Goal: Transaction & Acquisition: Purchase product/service

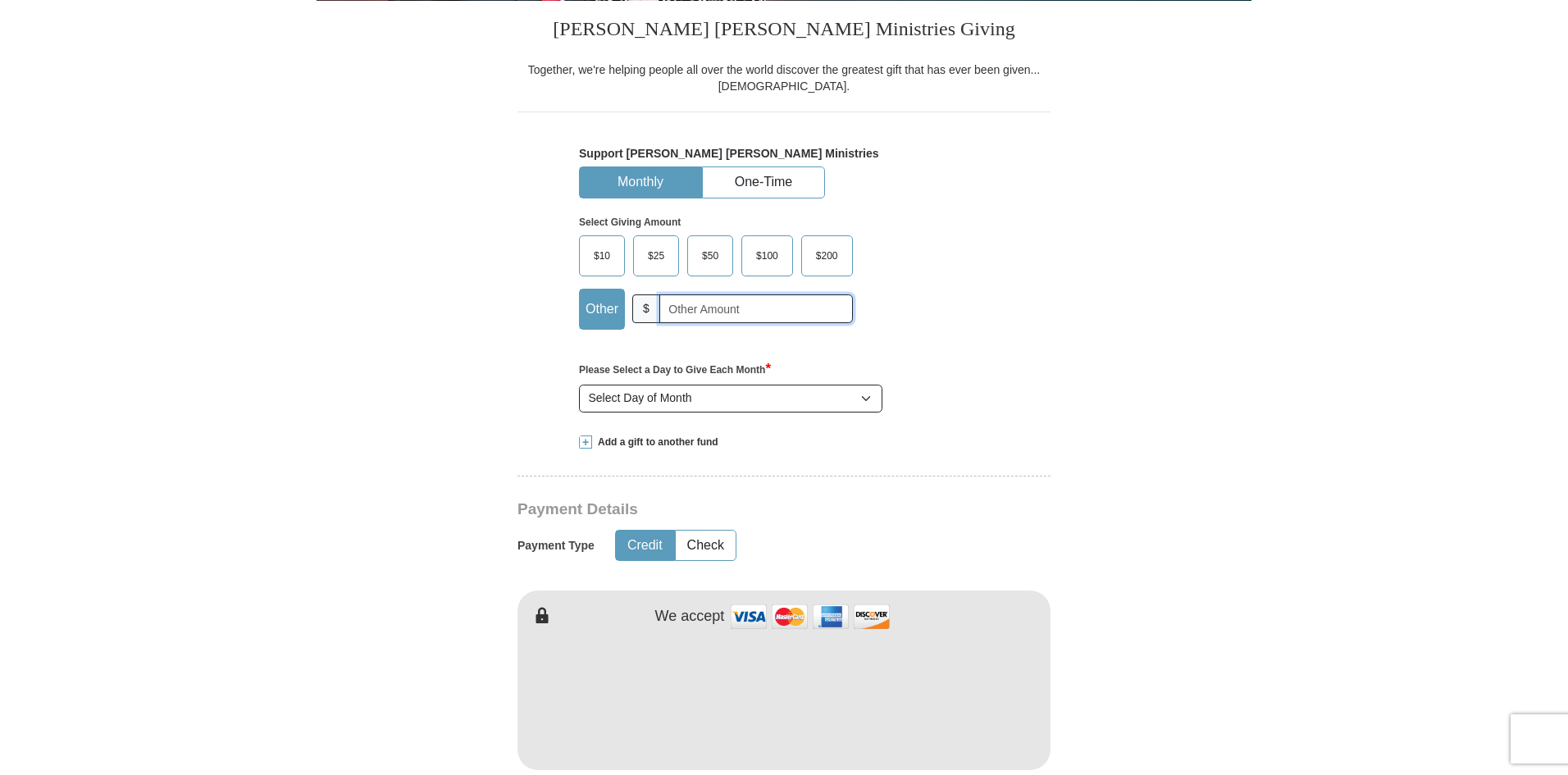
click at [708, 304] on input "text" at bounding box center [756, 309] width 193 height 29
type input "120"
click at [979, 309] on div "Select Giving Amount Amount must be a valid number The total gift cannot be les…" at bounding box center [784, 270] width 410 height 144
click at [760, 186] on button "One-Time" at bounding box center [763, 182] width 121 height 30
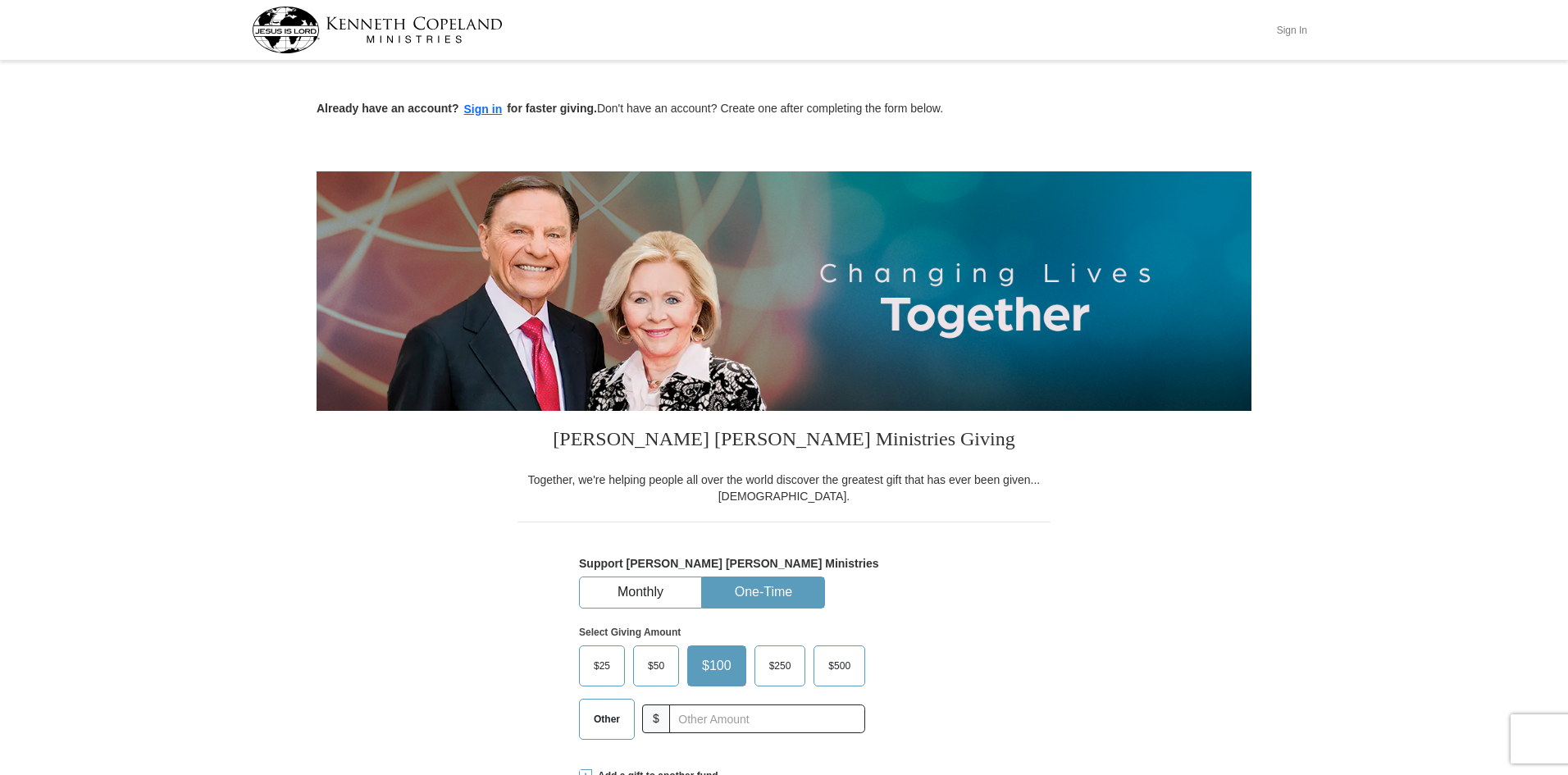
click at [1303, 29] on button "Sign In" at bounding box center [1291, 30] width 50 height 25
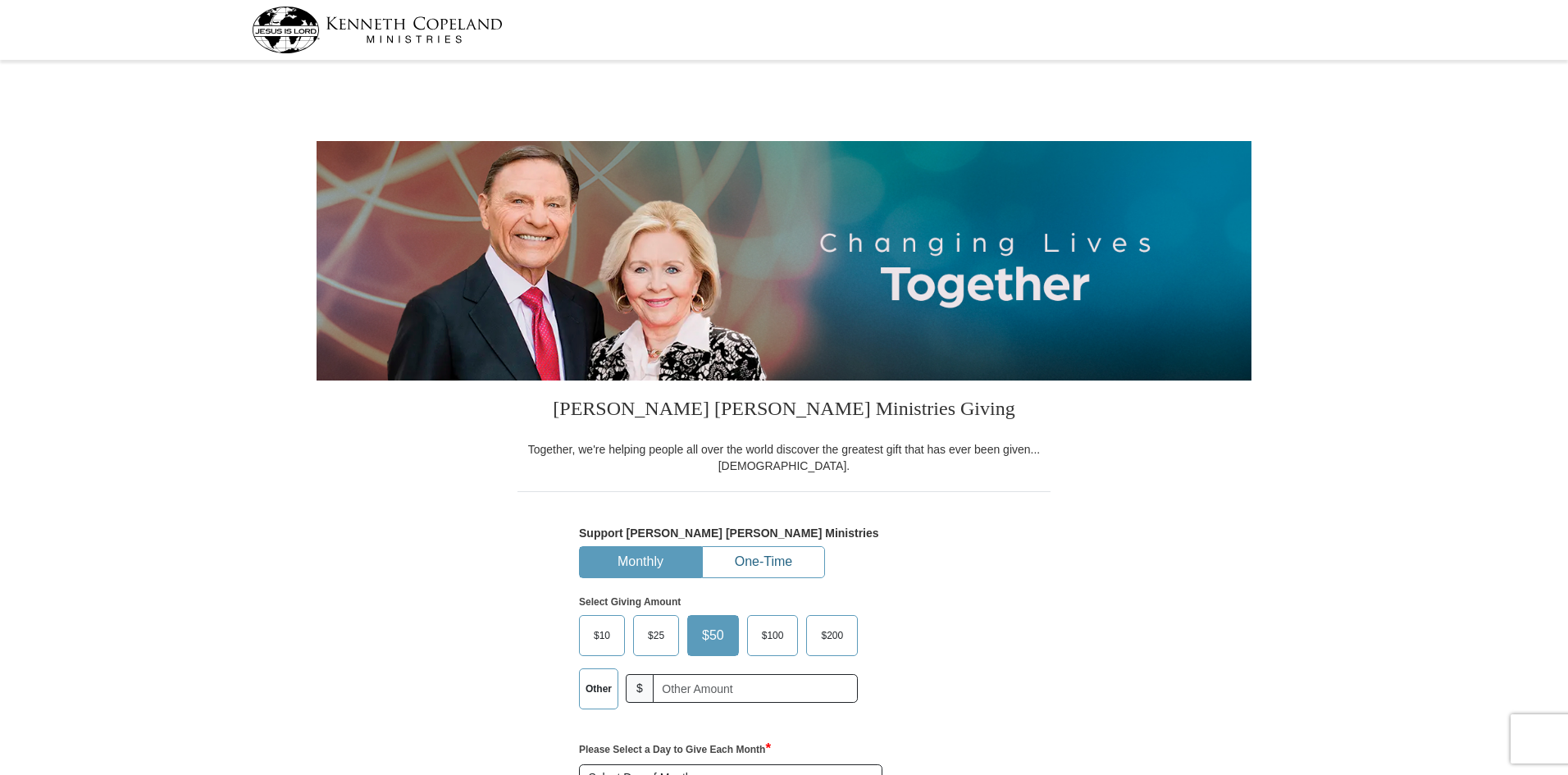
select select "TX"
click at [771, 556] on button "One-Time" at bounding box center [763, 561] width 121 height 30
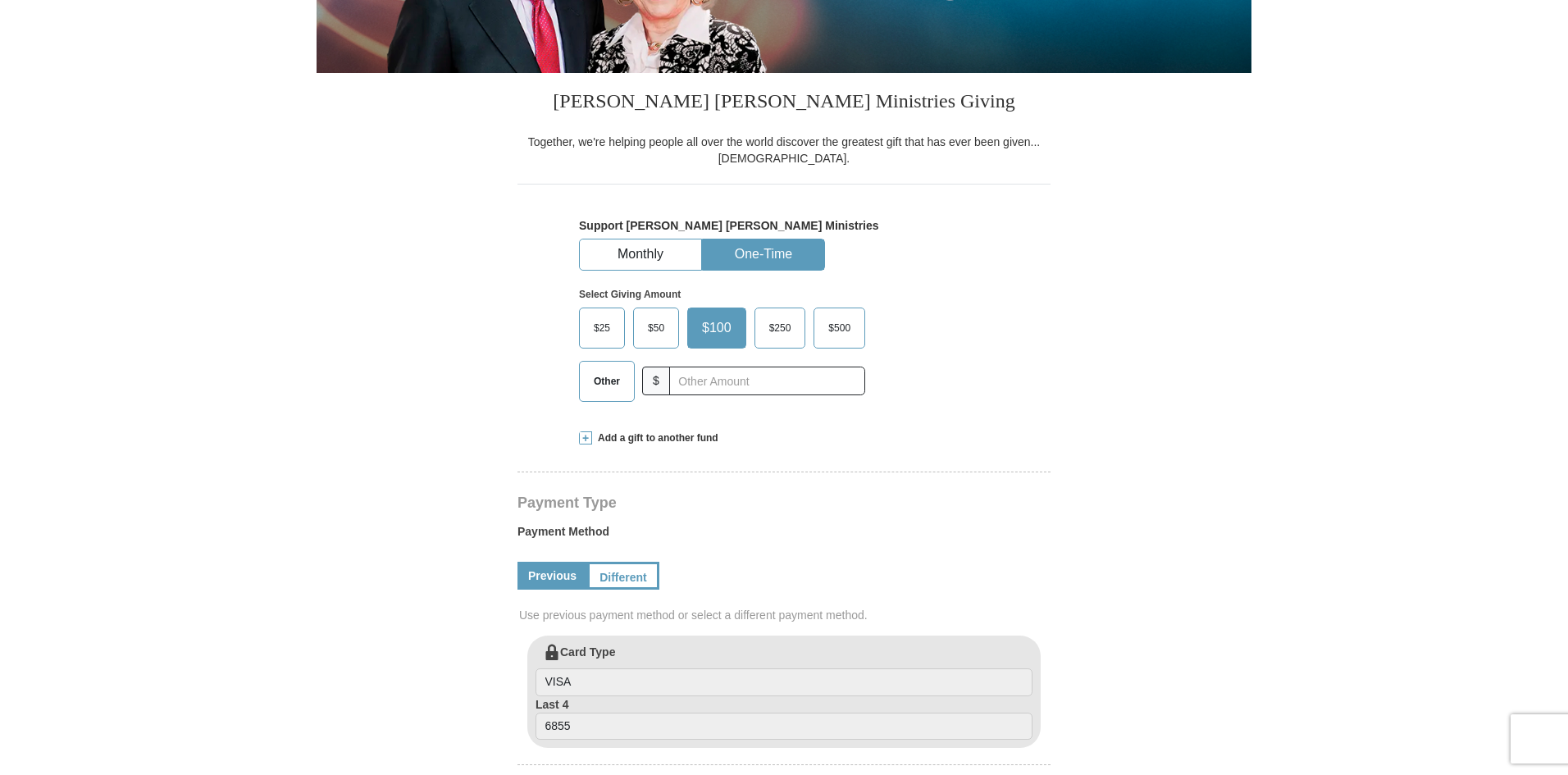
scroll to position [328, 0]
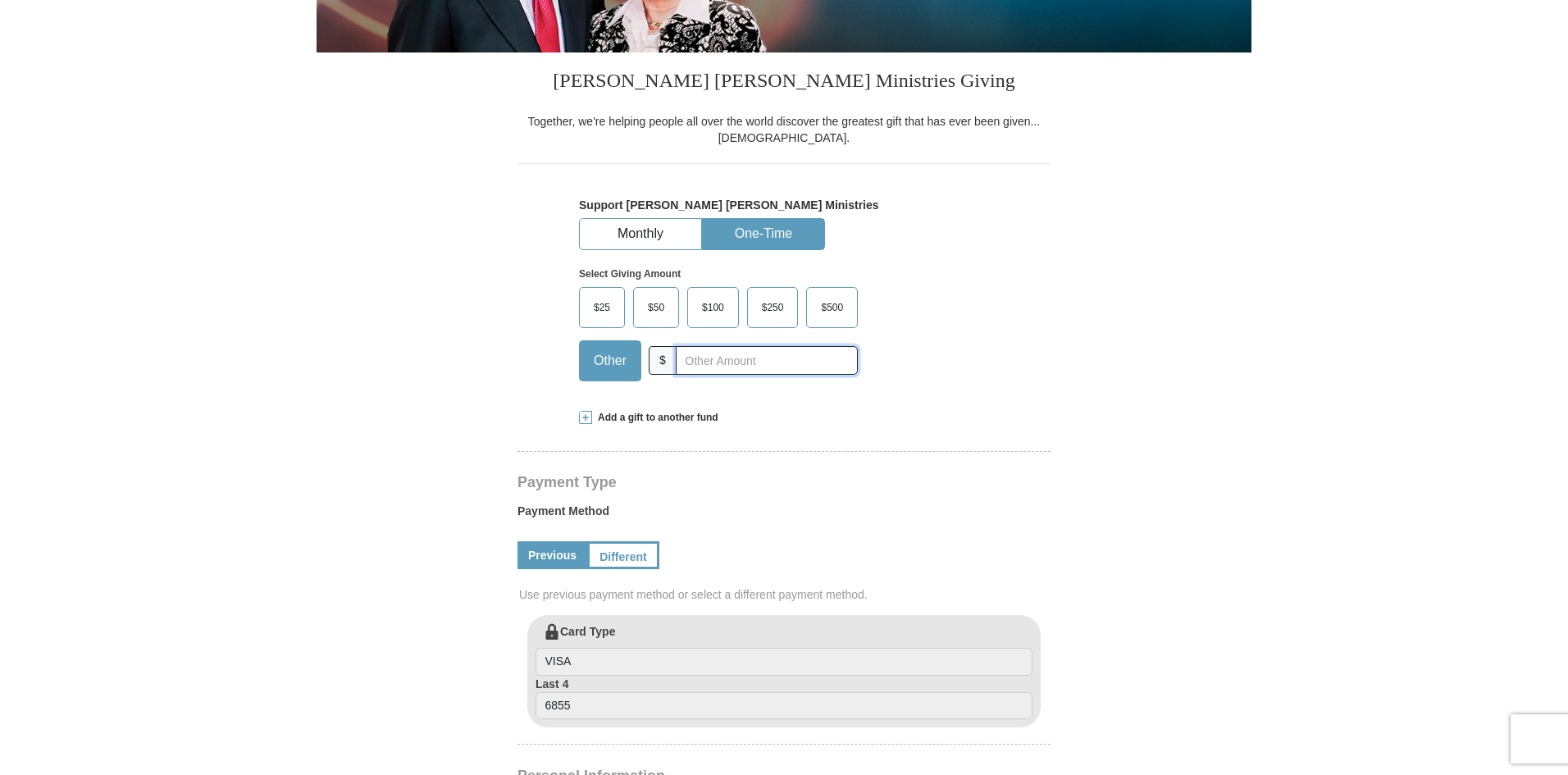
click at [762, 361] on input "text" at bounding box center [767, 360] width 182 height 29
type input "120"
click at [978, 357] on div "Select Giving Amount Amount must be a valid number The total gift cannot be les…" at bounding box center [784, 321] width 410 height 144
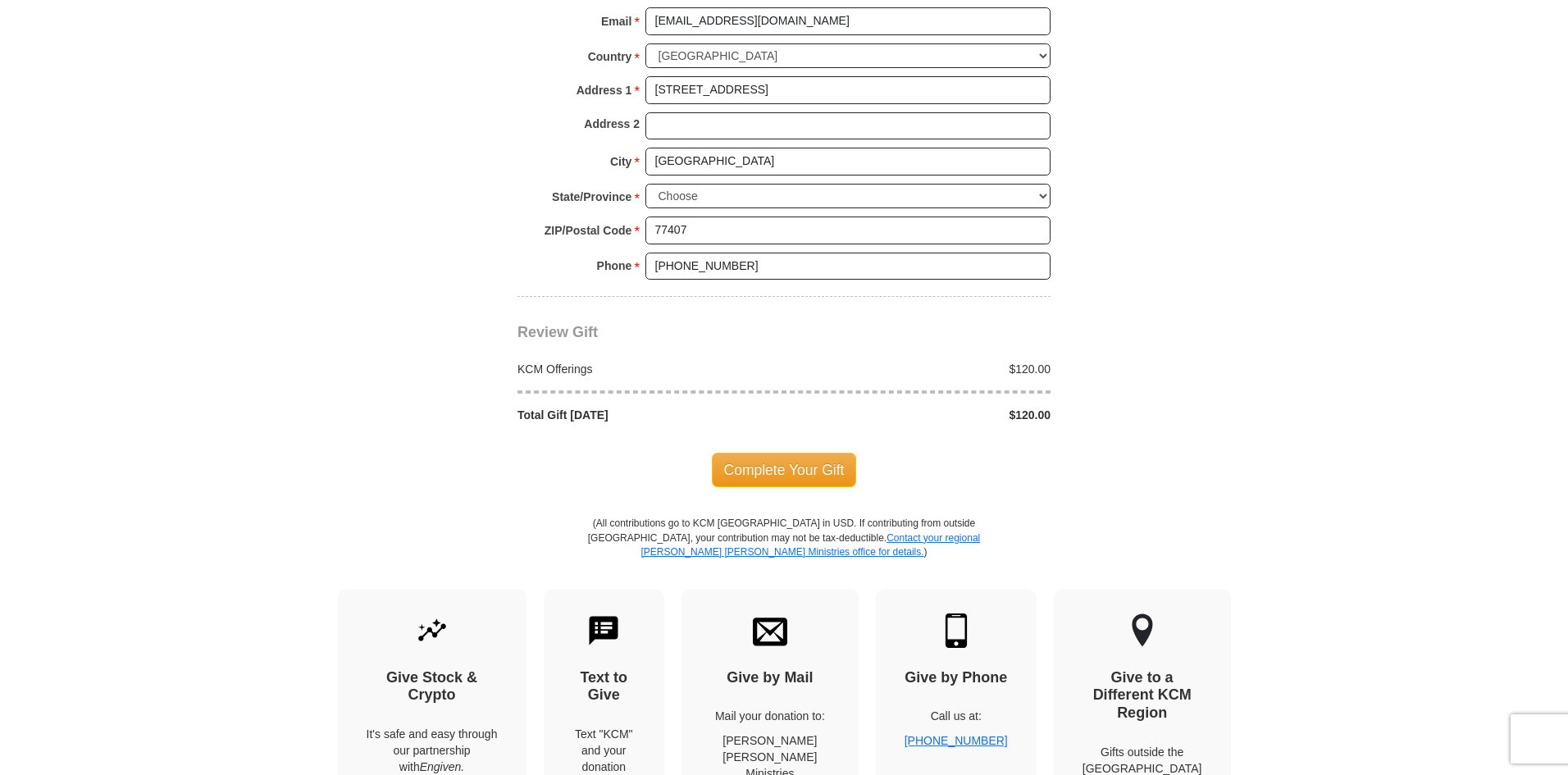
scroll to position [1476, 0]
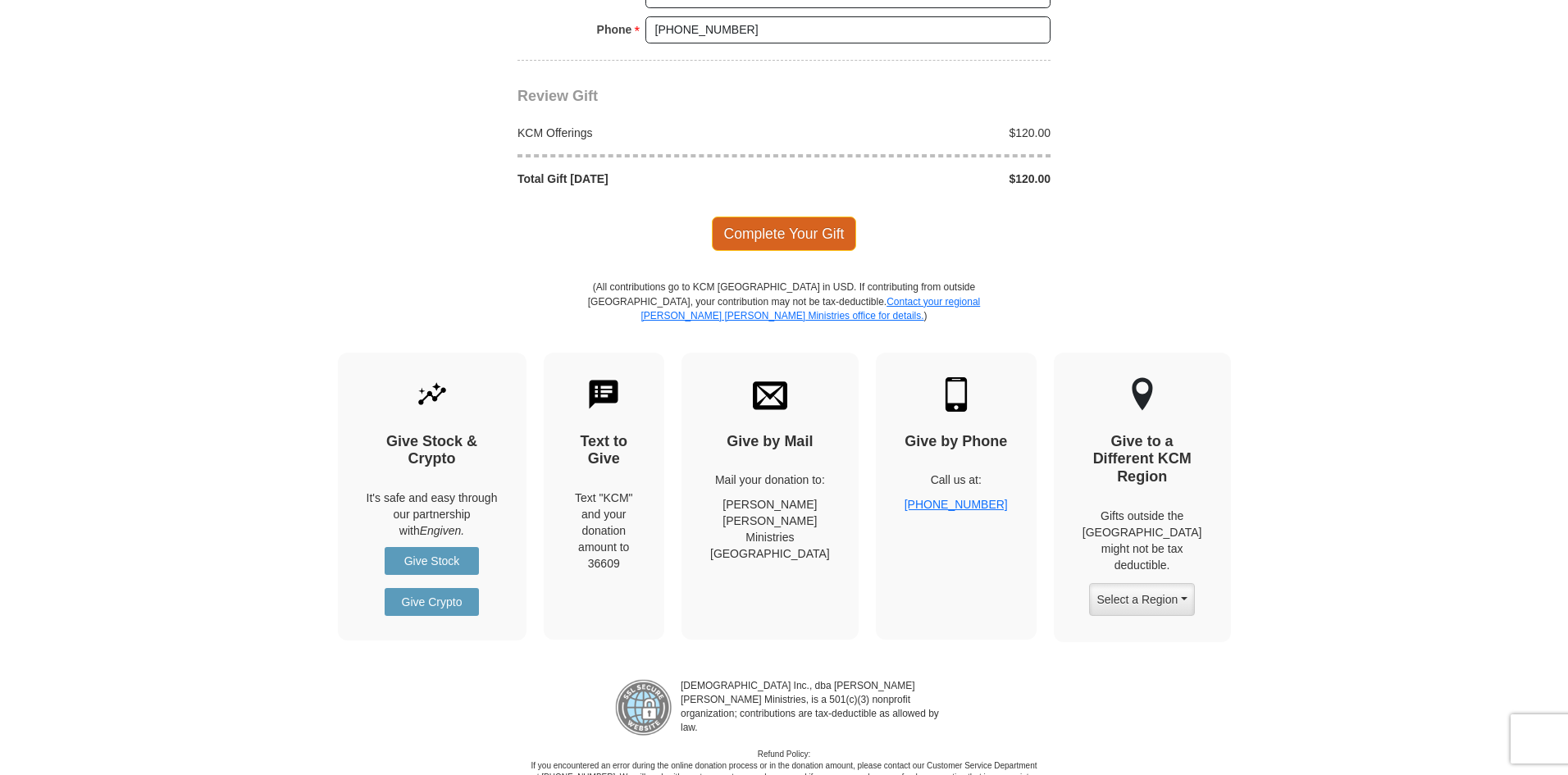
click at [815, 237] on span "Complete Your Gift" at bounding box center [784, 233] width 145 height 34
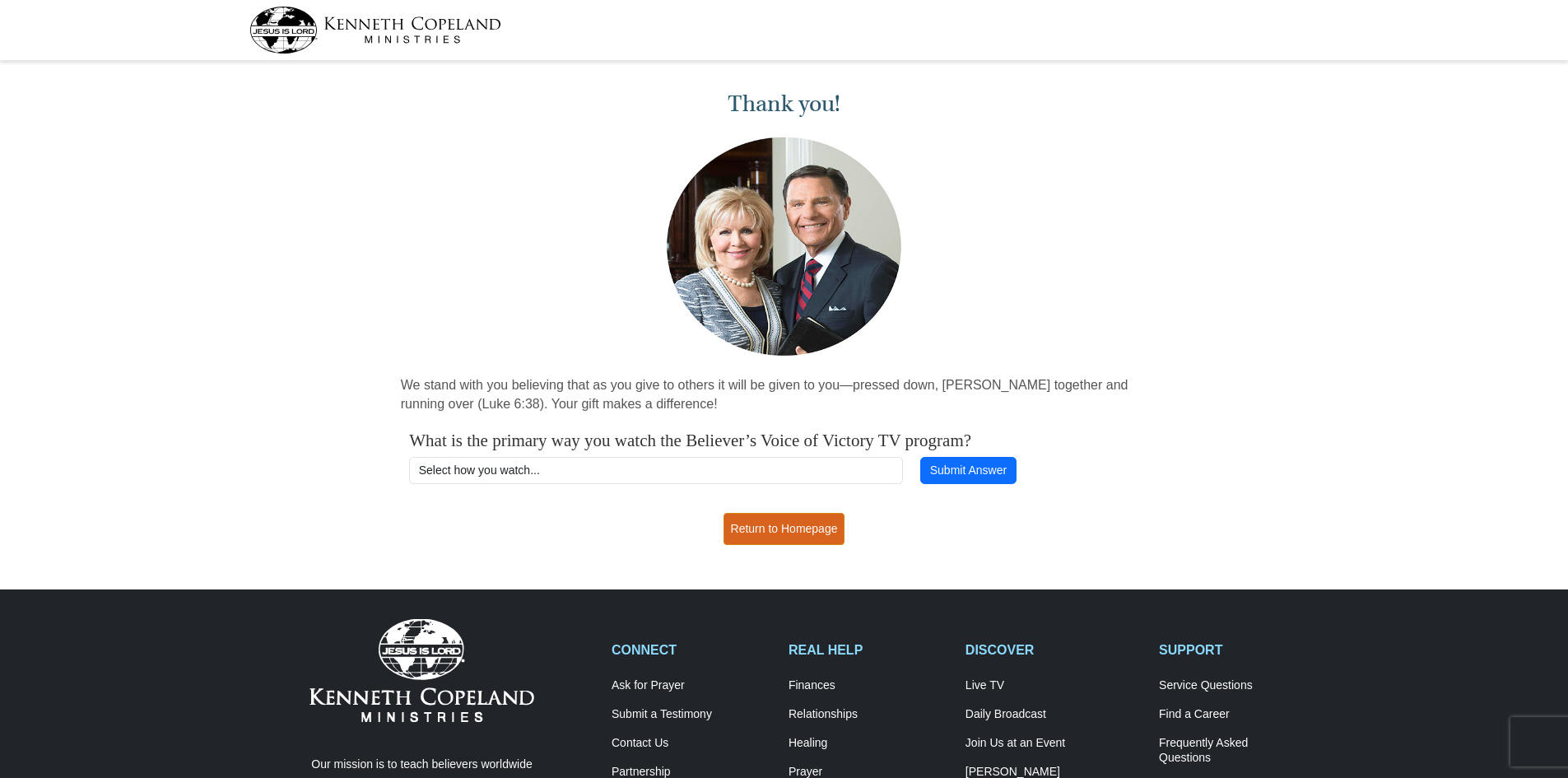
click at [782, 519] on link "Return to Homepage" at bounding box center [784, 528] width 122 height 32
